Goal: Task Accomplishment & Management: Use online tool/utility

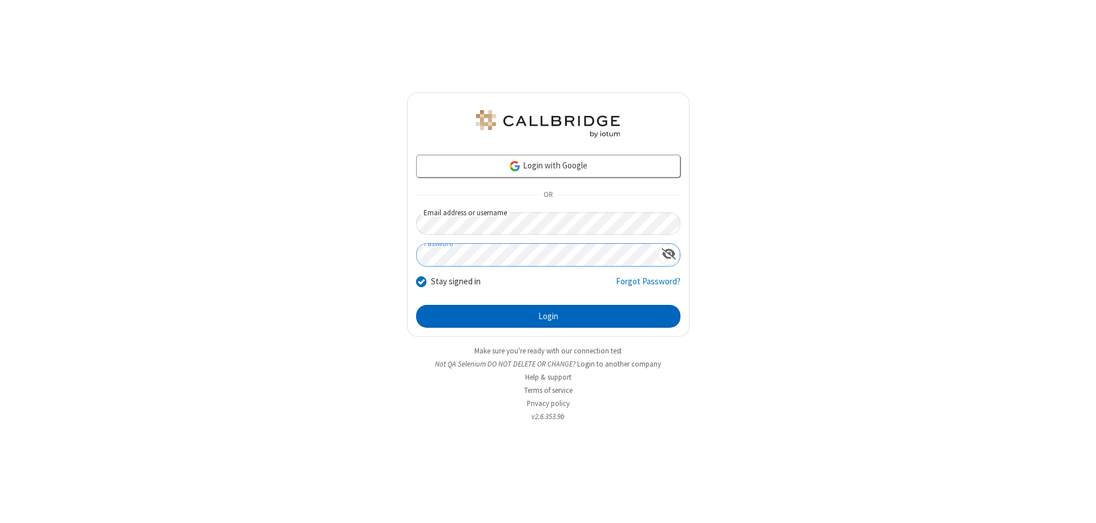
click at [548, 316] on button "Login" at bounding box center [548, 316] width 264 height 23
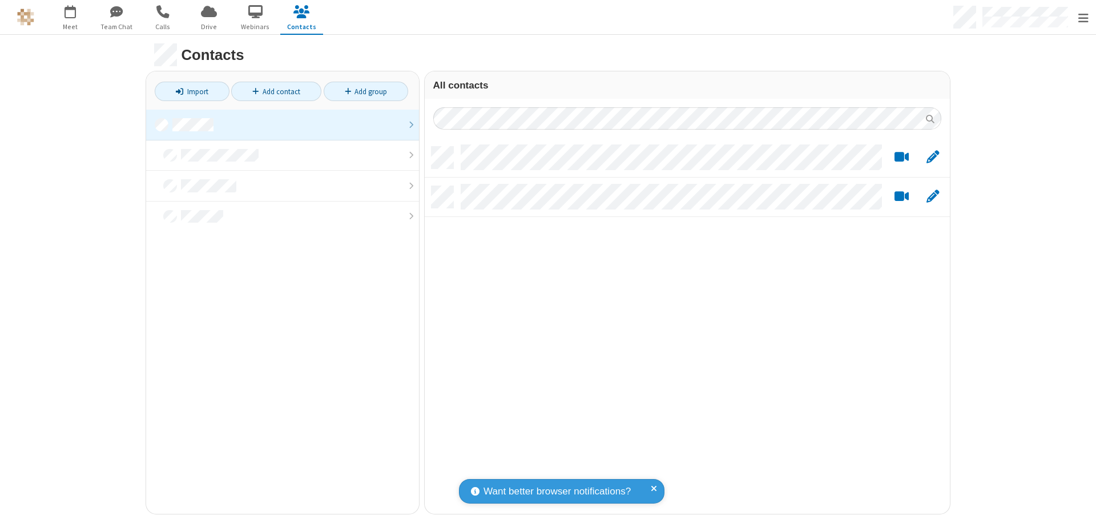
scroll to position [366, 516]
